Goal: Information Seeking & Learning: Learn about a topic

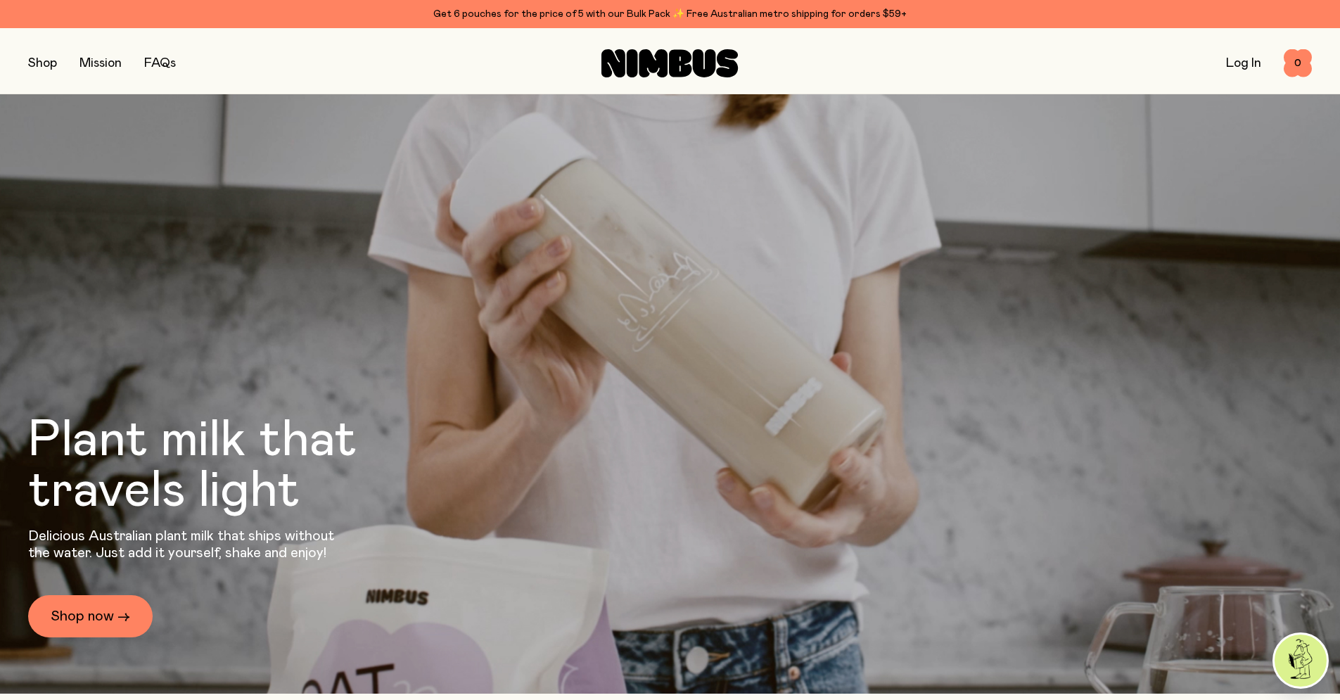
click at [176, 62] on link "FAQs" at bounding box center [160, 63] width 32 height 13
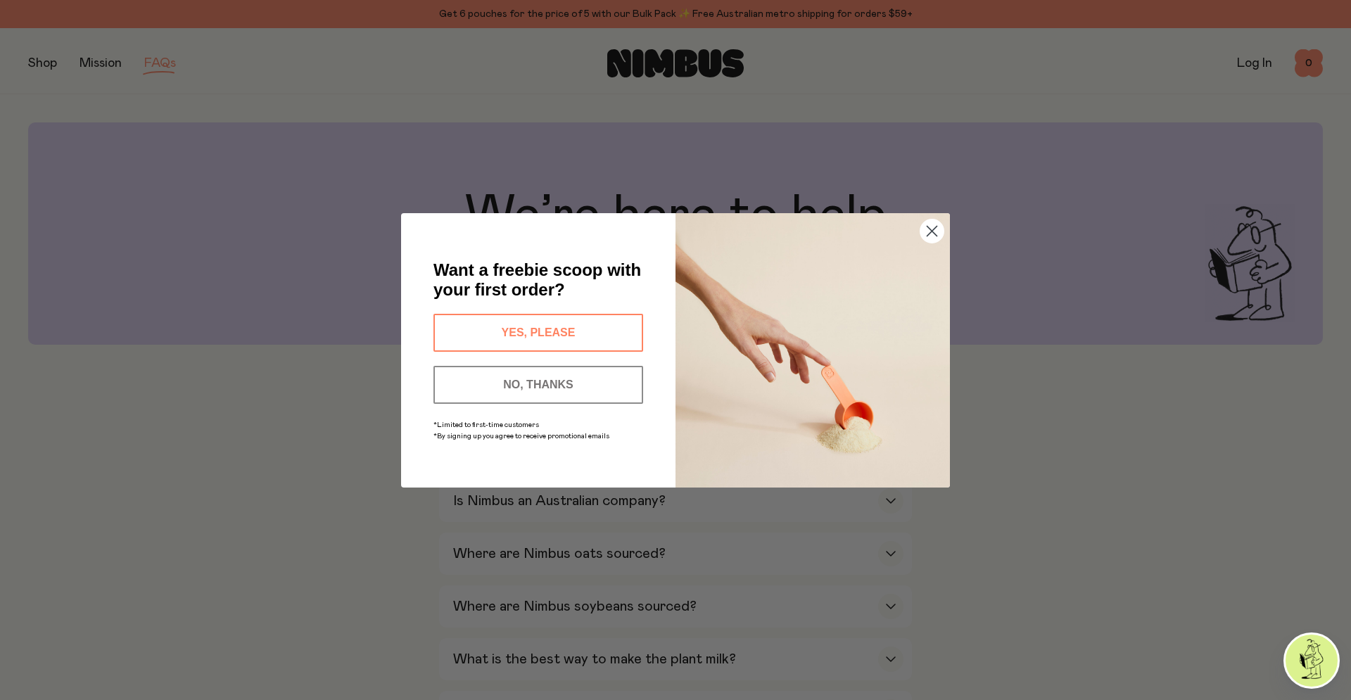
click at [929, 227] on circle "Close dialog" at bounding box center [931, 230] width 23 height 23
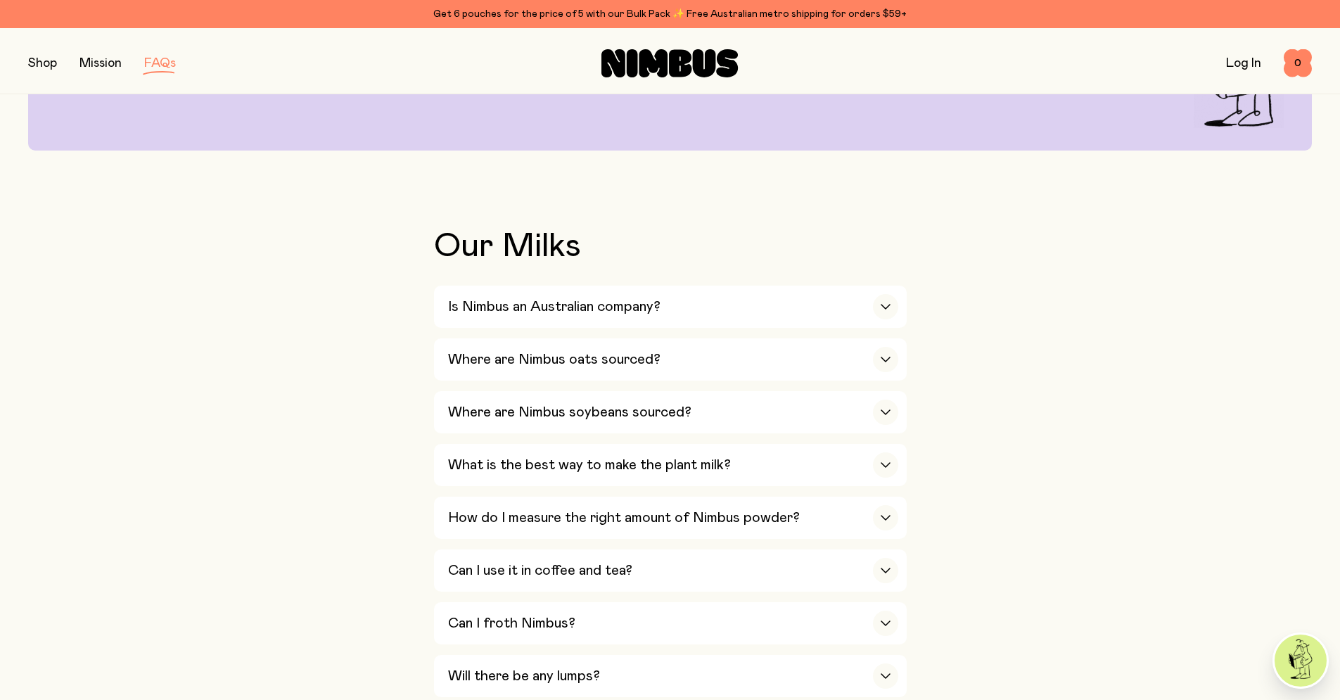
scroll to position [199, 0]
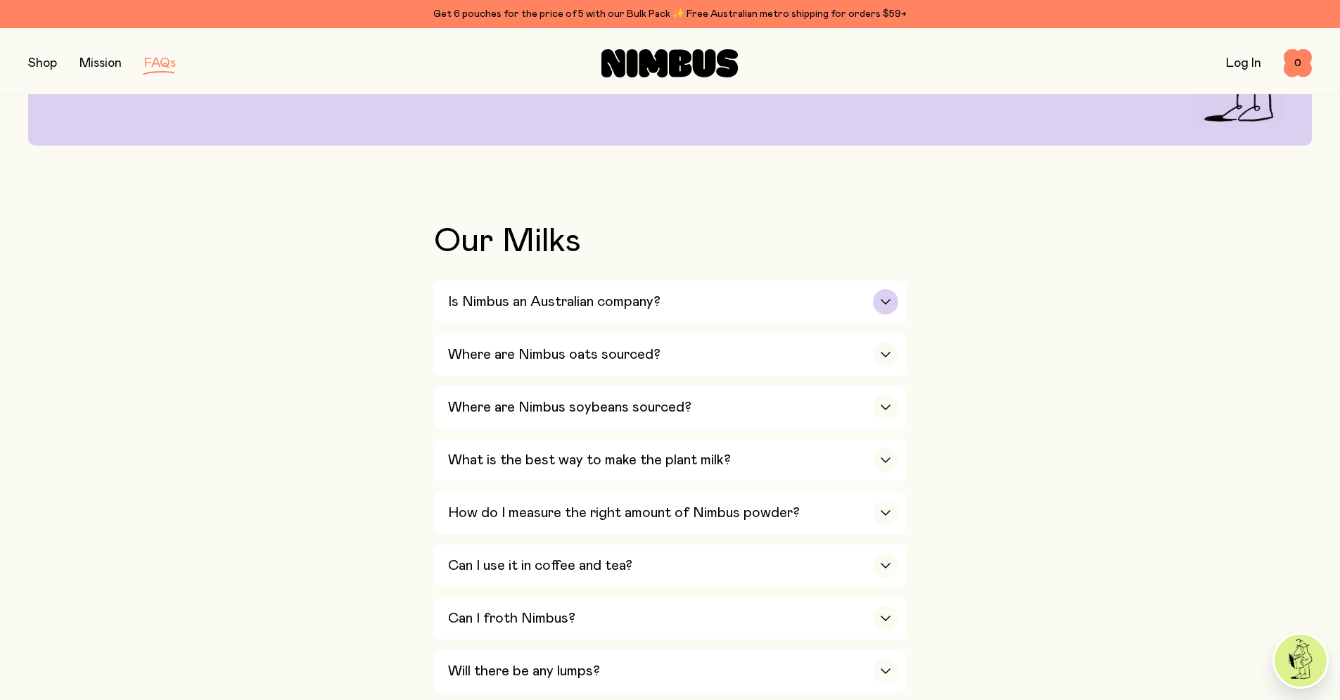
click at [891, 305] on icon "button" at bounding box center [885, 302] width 11 height 6
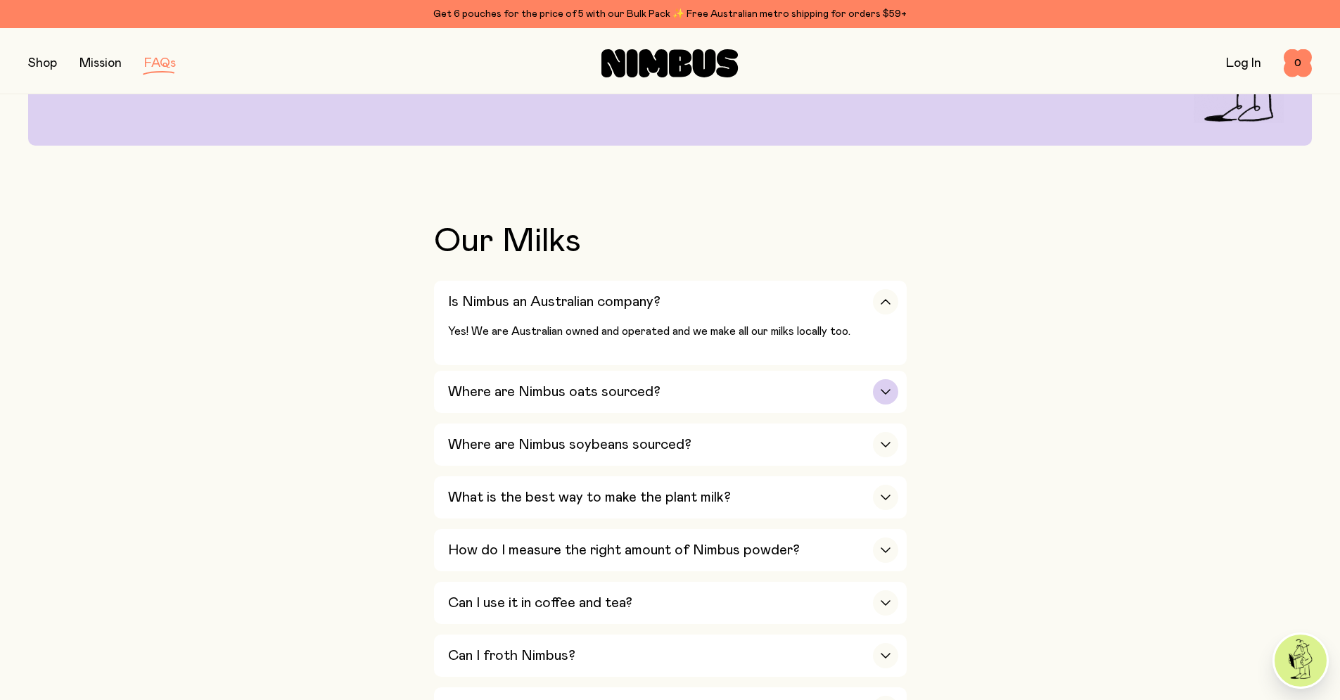
click at [898, 404] on div "button" at bounding box center [885, 391] width 25 height 25
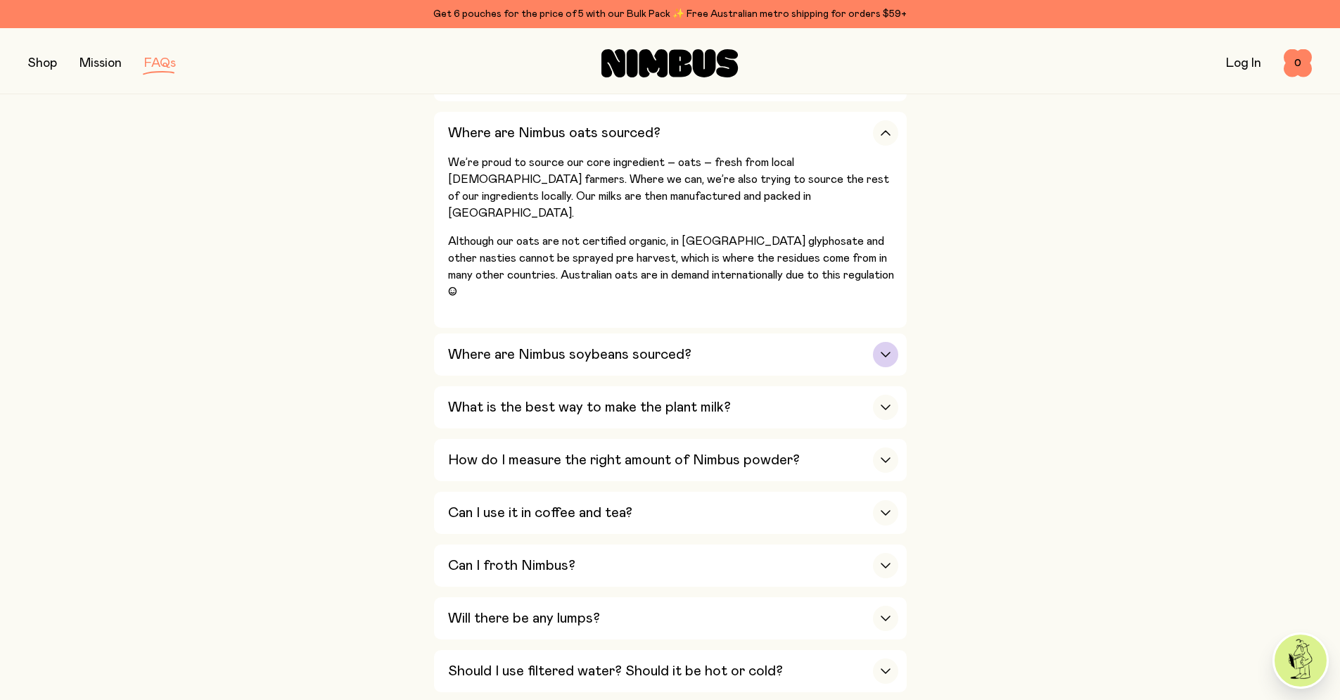
scroll to position [443, 0]
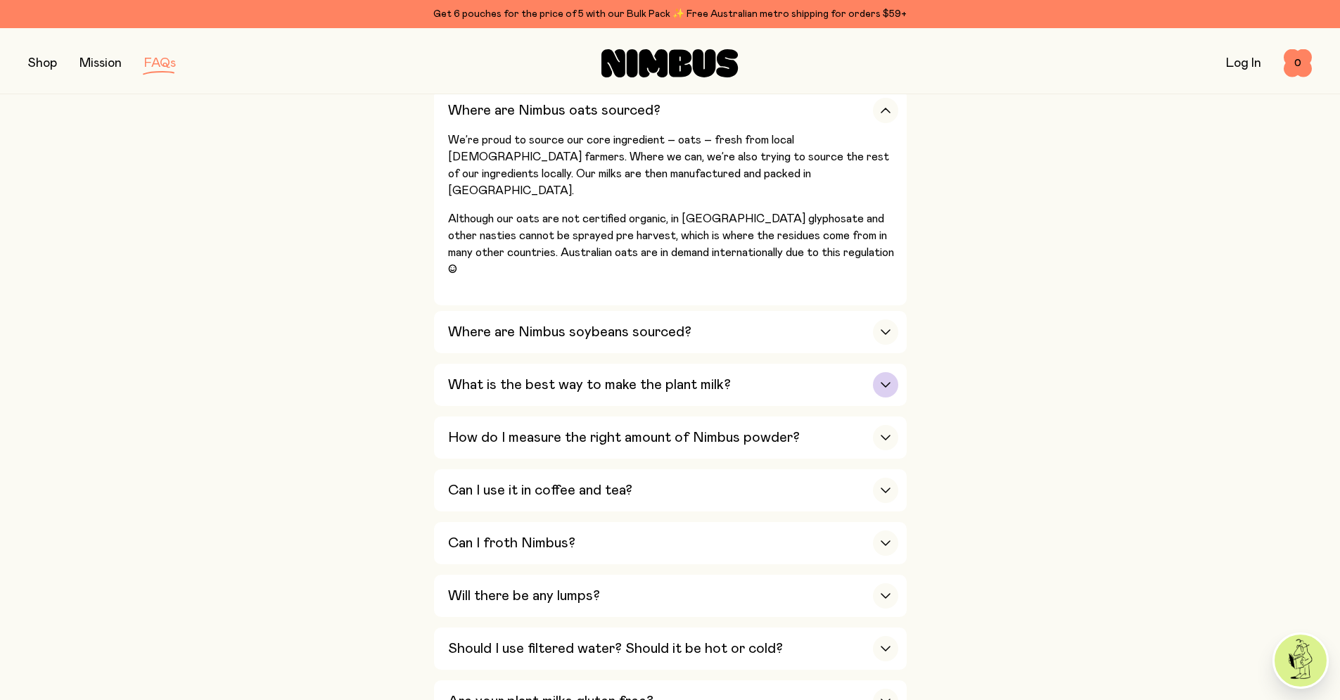
click at [898, 397] on div "button" at bounding box center [885, 384] width 25 height 25
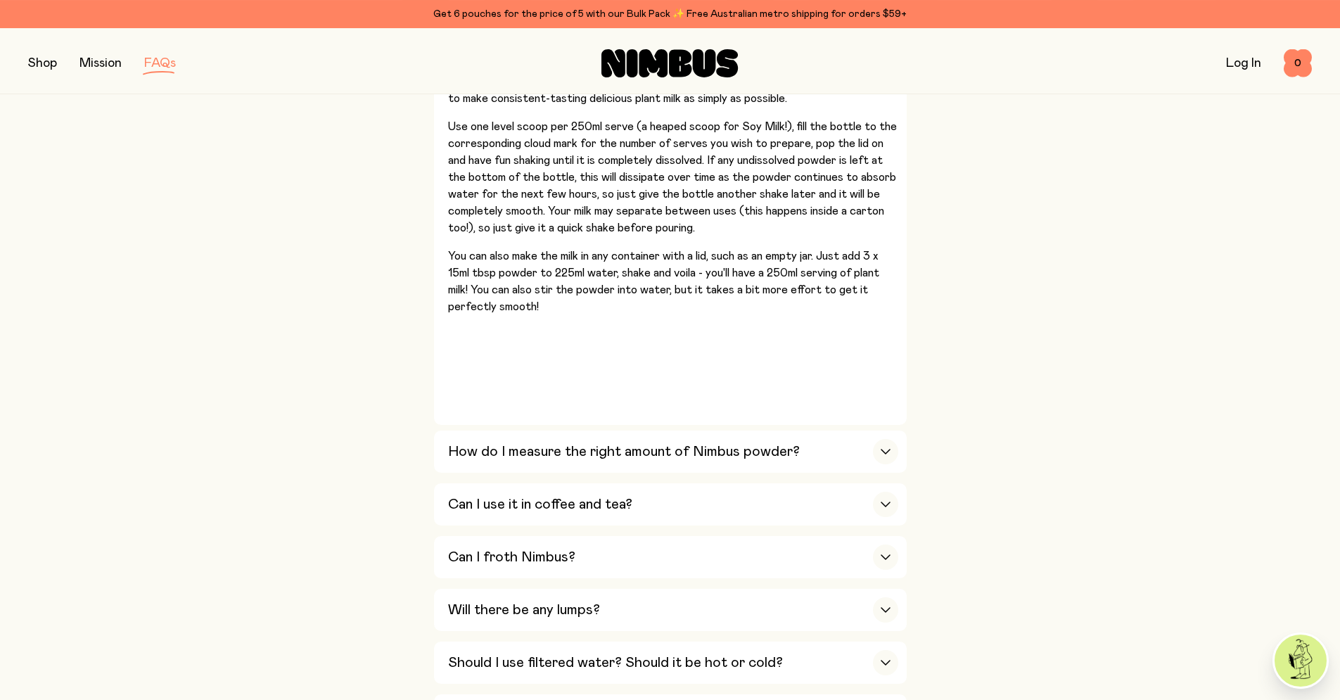
scroll to position [620, 0]
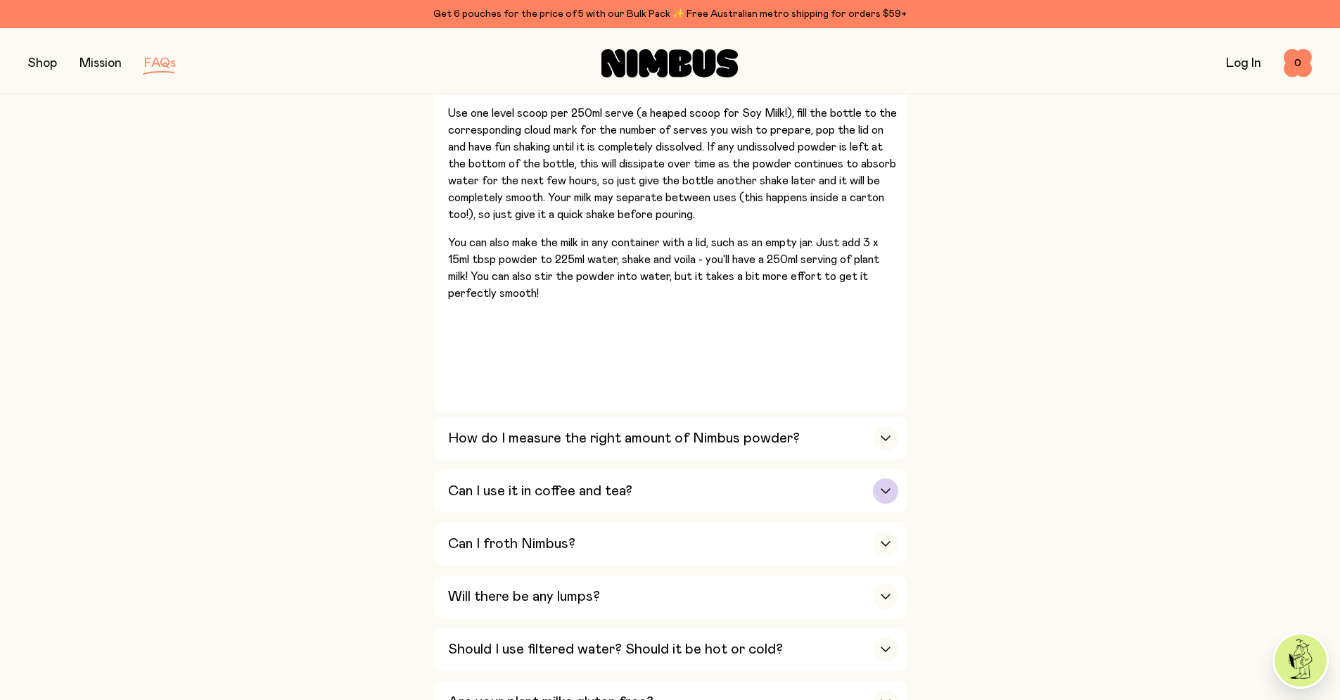
click at [898, 504] on div "button" at bounding box center [885, 490] width 25 height 25
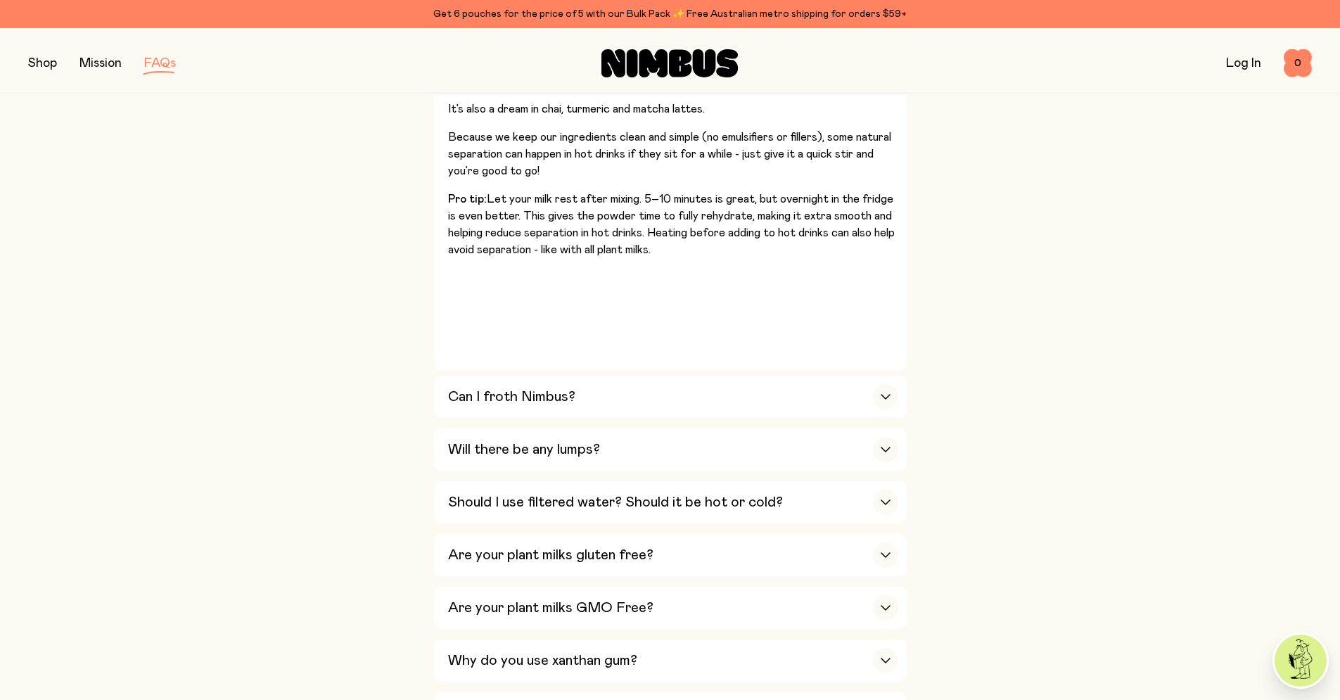
scroll to position [886, 0]
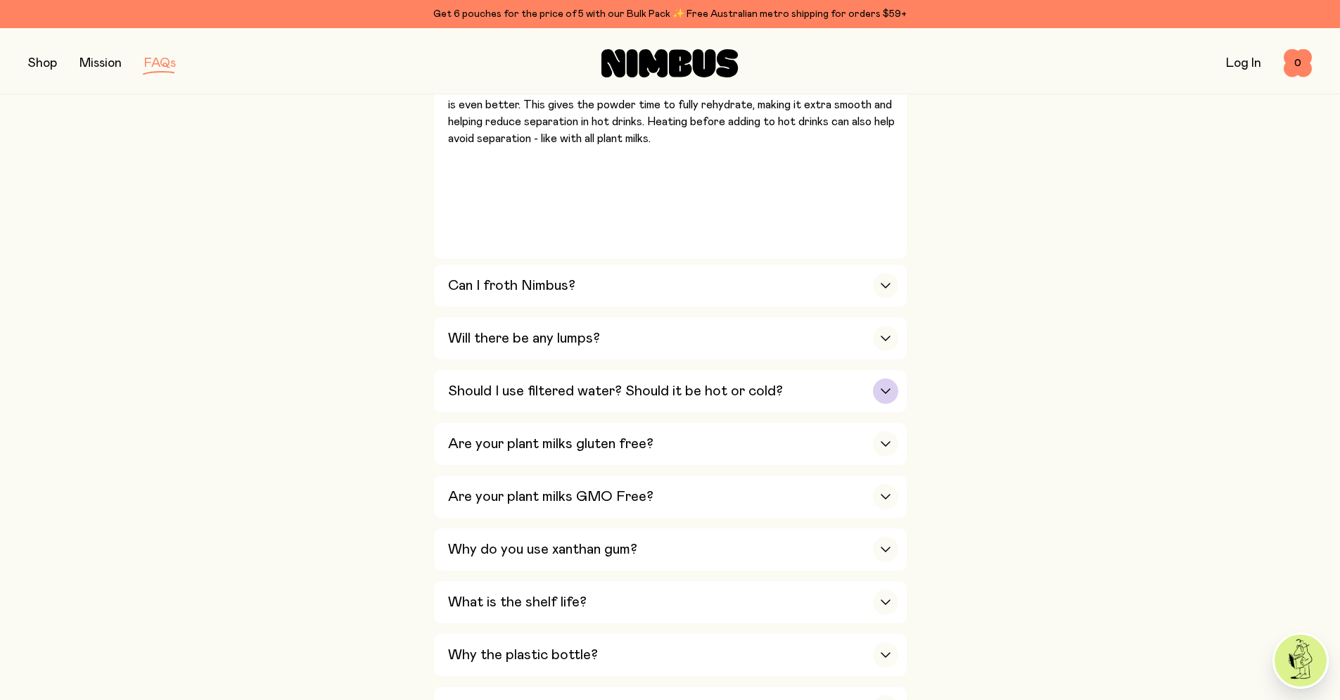
click at [890, 393] on icon "button" at bounding box center [885, 391] width 8 height 4
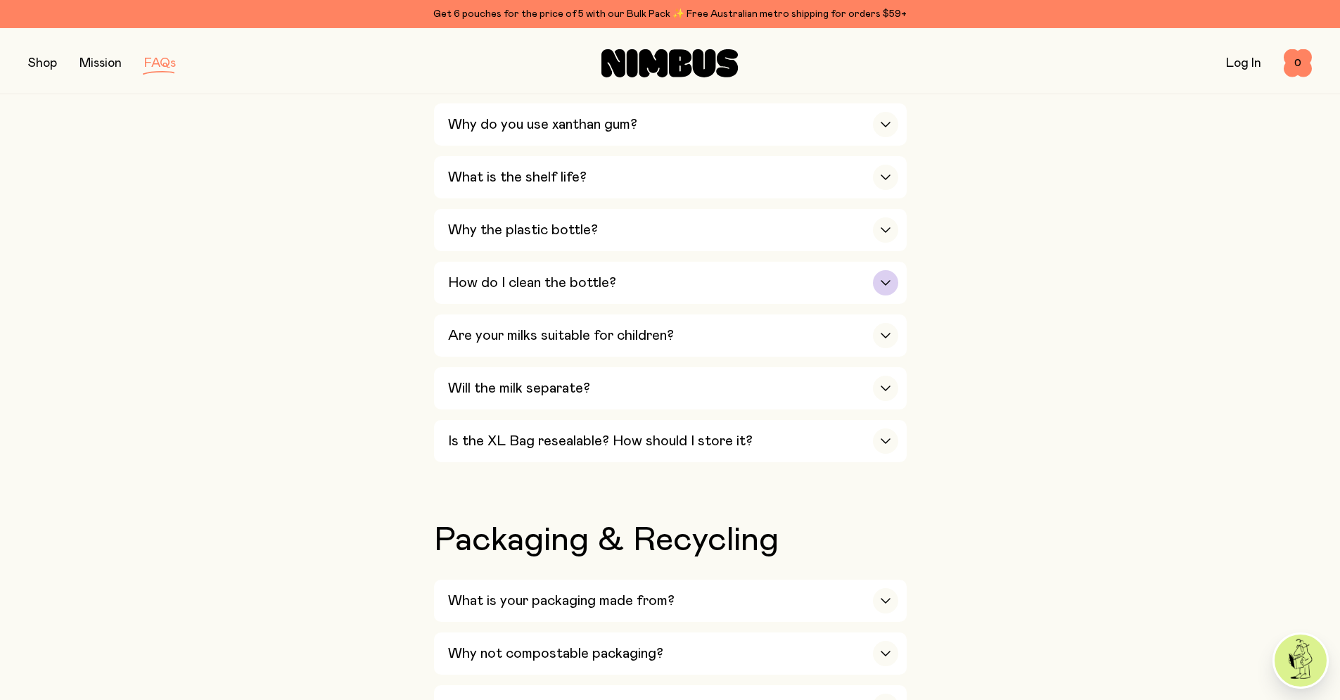
scroll to position [1019, 0]
click at [891, 442] on icon "button" at bounding box center [885, 439] width 11 height 6
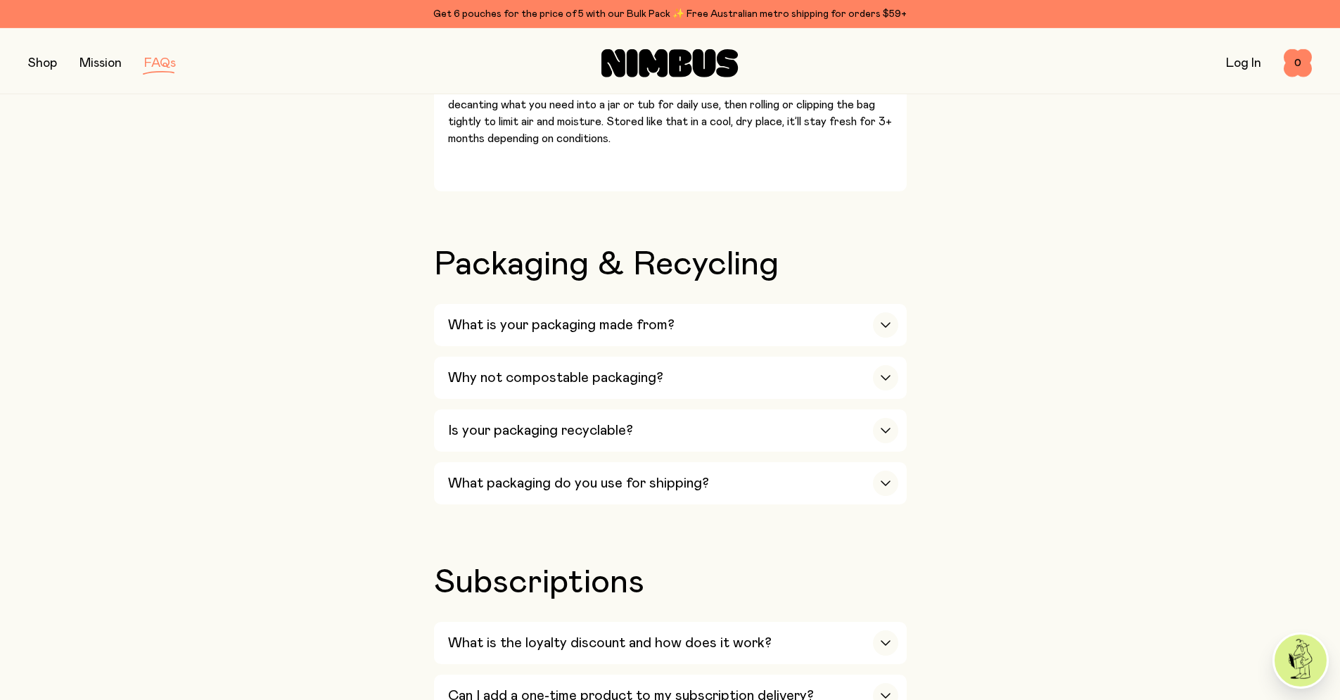
scroll to position [1351, 0]
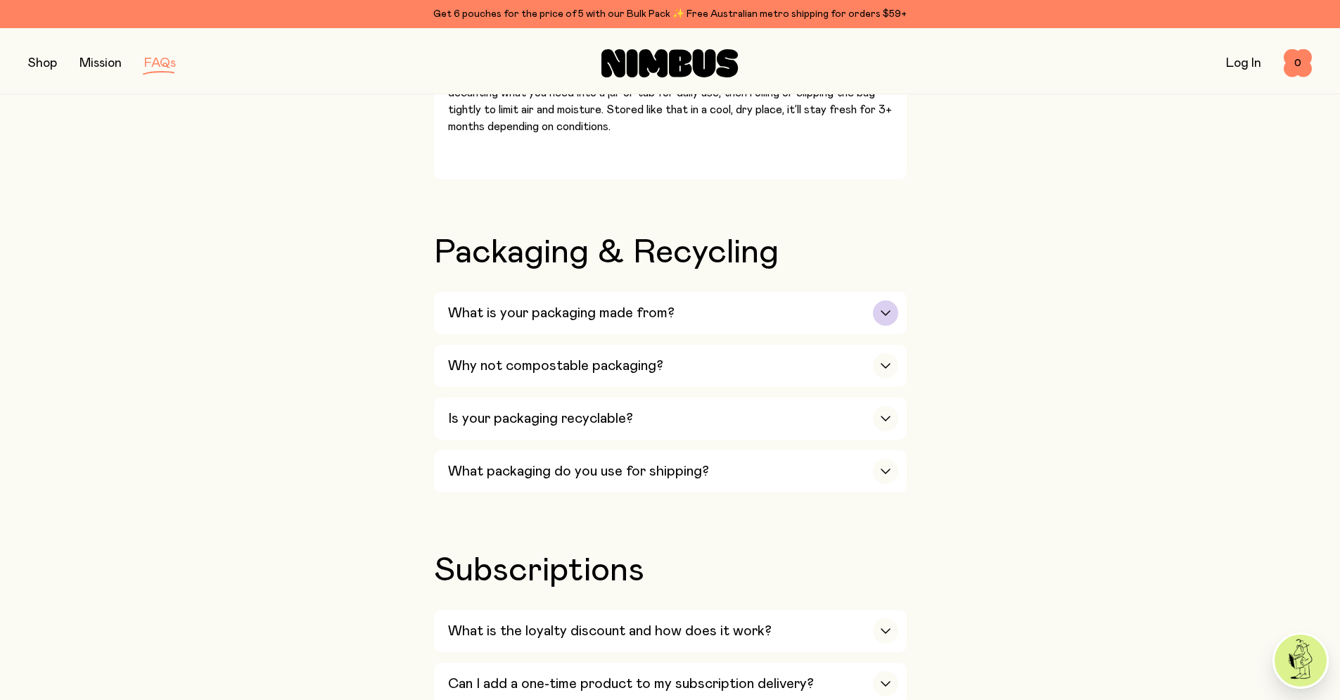
click at [898, 326] on div "button" at bounding box center [885, 312] width 25 height 25
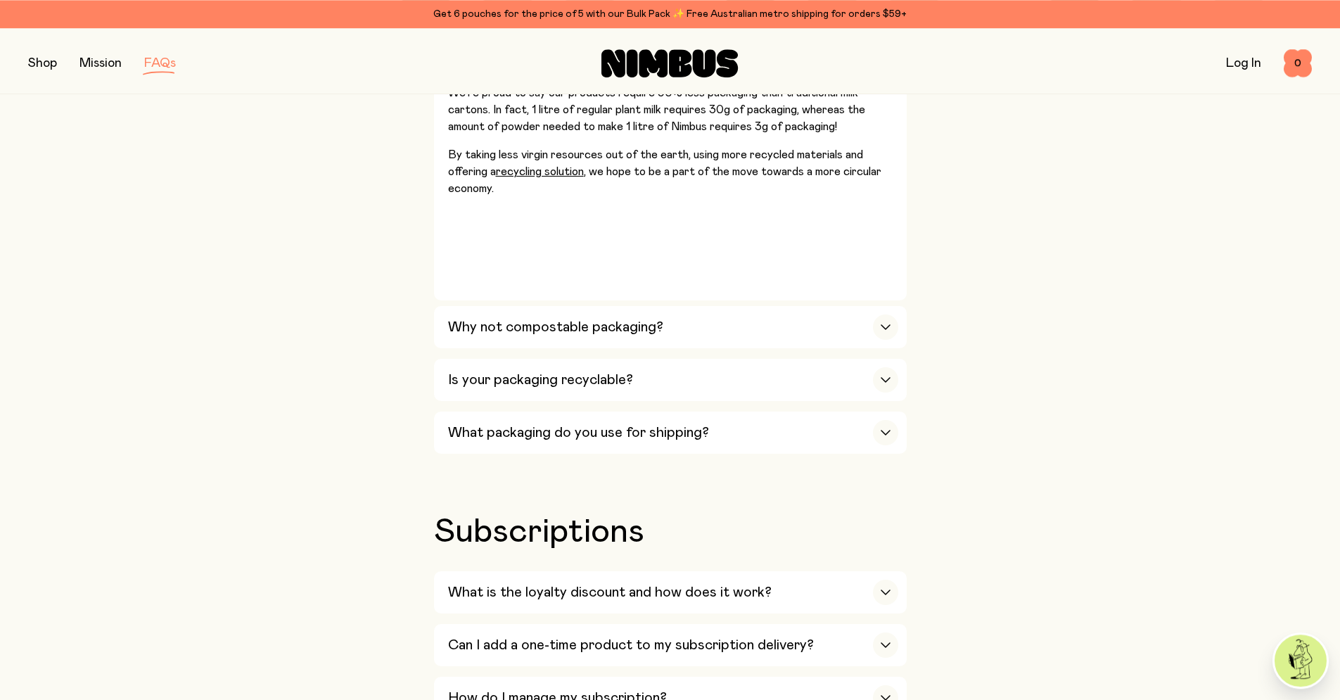
scroll to position [1728, 0]
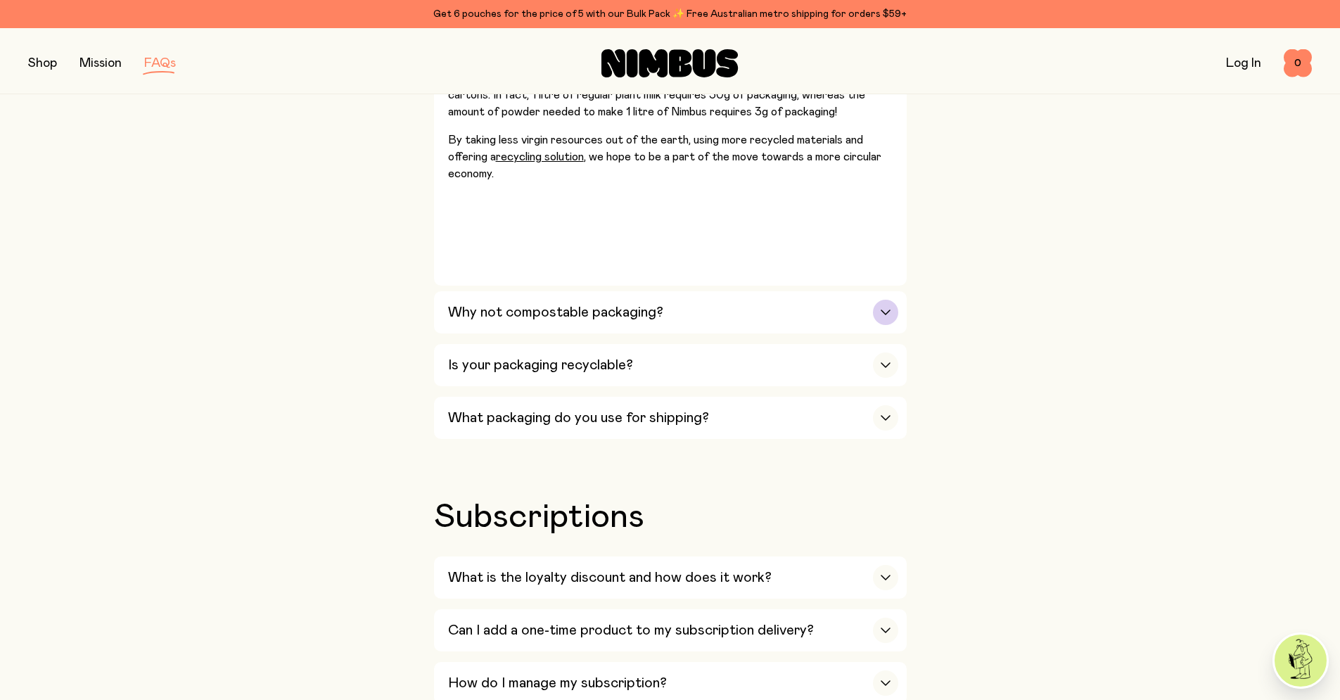
click at [898, 325] on div "button" at bounding box center [885, 312] width 25 height 25
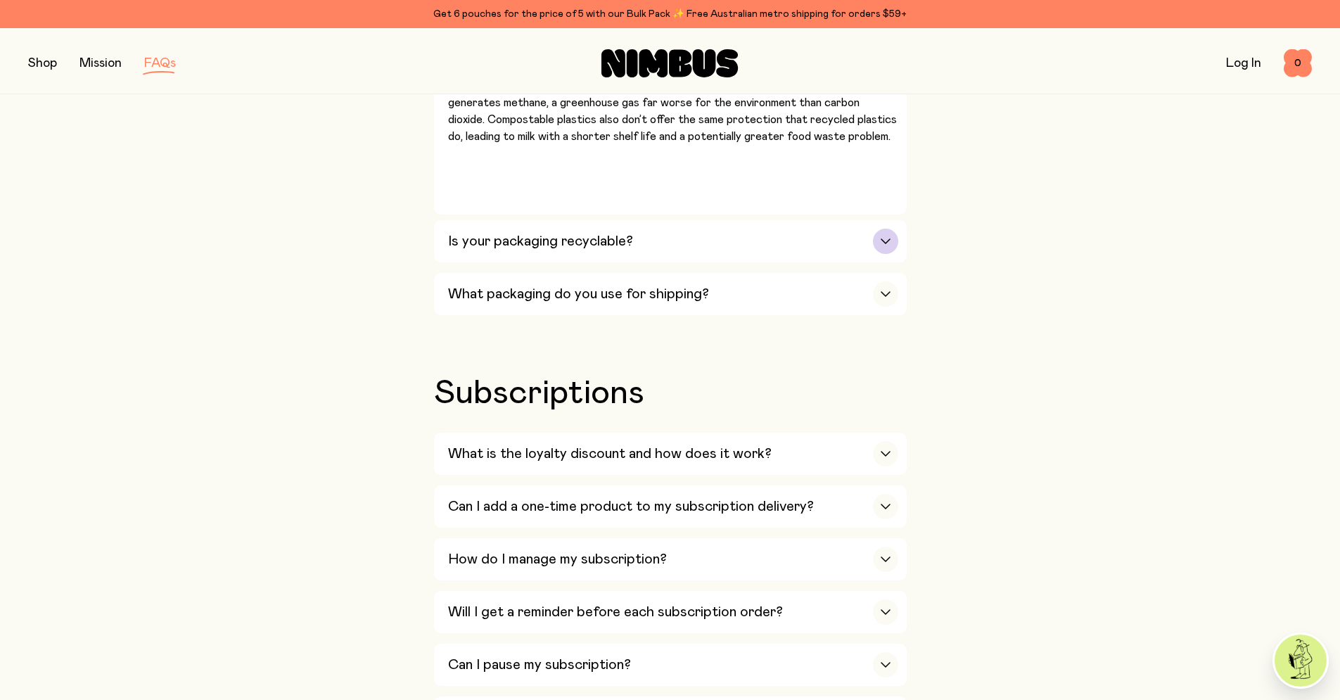
click at [890, 243] on icon "button" at bounding box center [885, 241] width 8 height 4
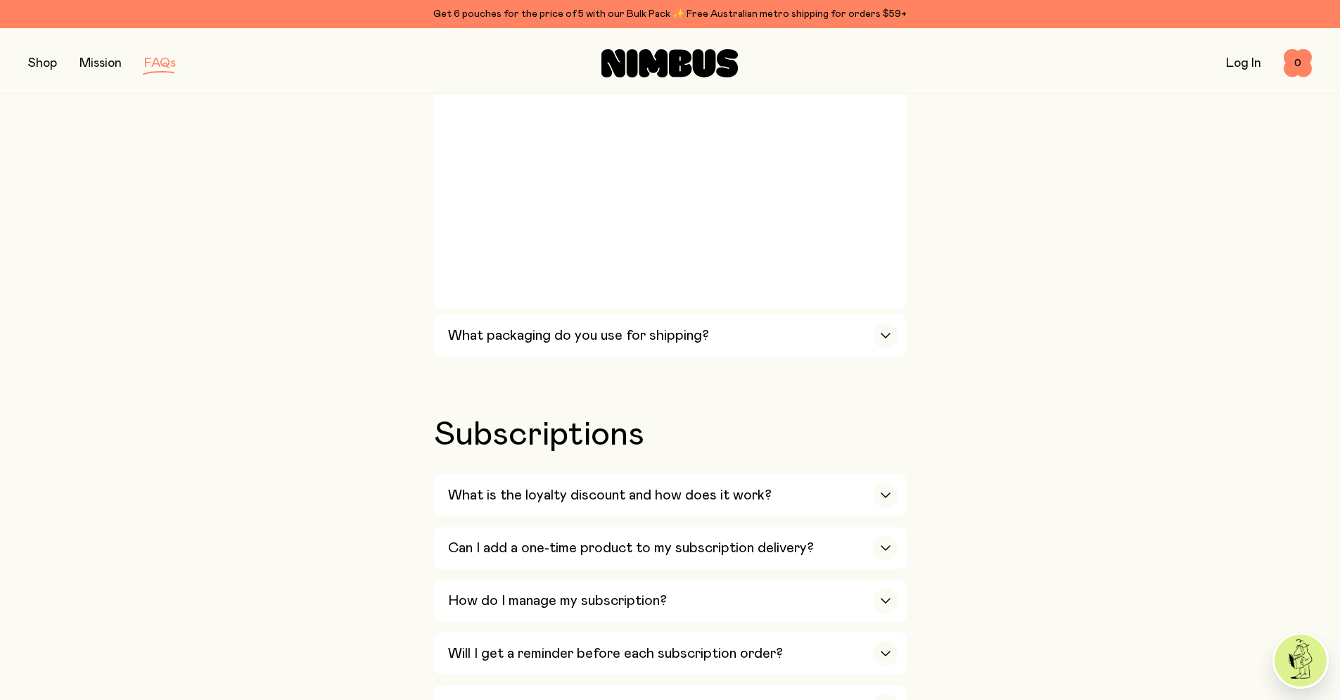
scroll to position [2149, 0]
